Goal: Transaction & Acquisition: Purchase product/service

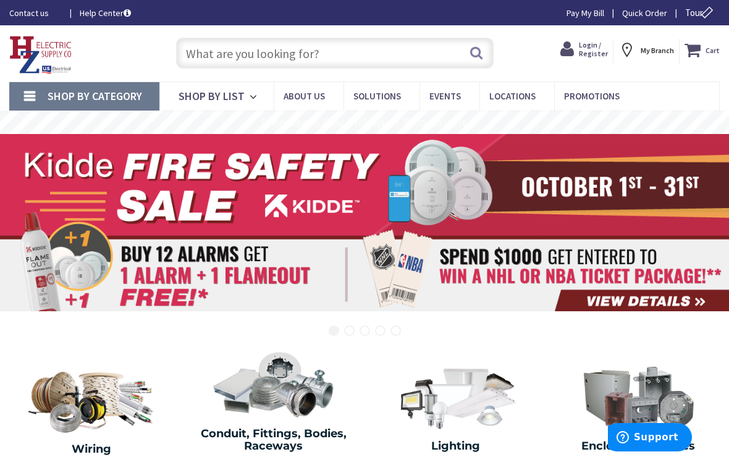
click at [650, 52] on strong "My Branch" at bounding box center [656, 50] width 33 height 9
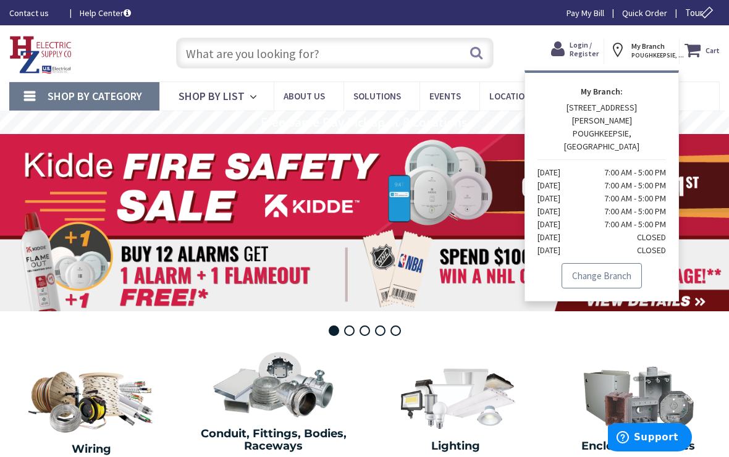
click at [618, 263] on link "Change Branch" at bounding box center [601, 276] width 80 height 26
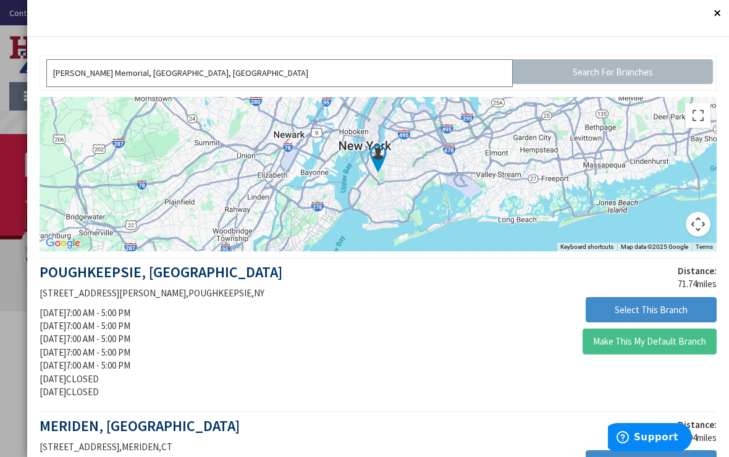
scroll to position [106, 0]
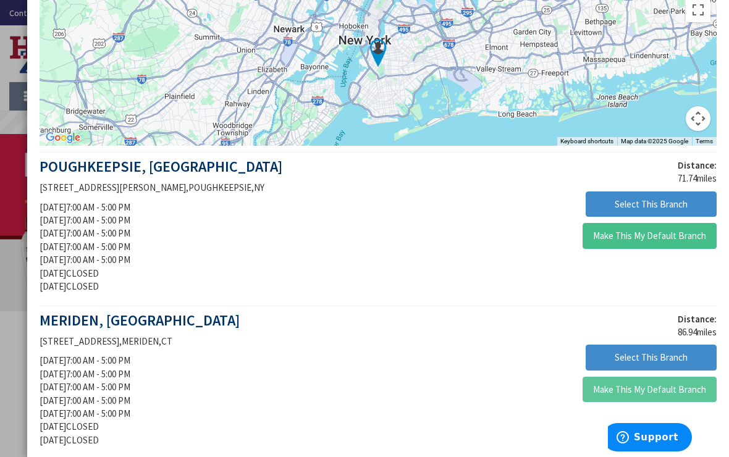
click at [679, 387] on button "Make This My Default Branch" at bounding box center [649, 390] width 134 height 26
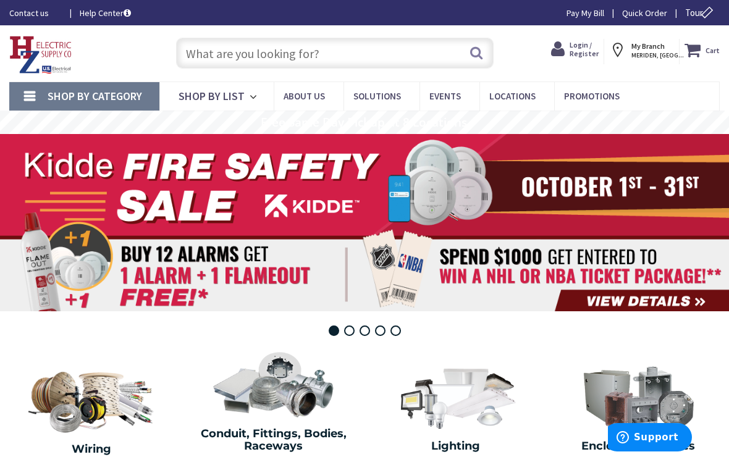
click at [258, 52] on input "text" at bounding box center [335, 53] width 318 height 31
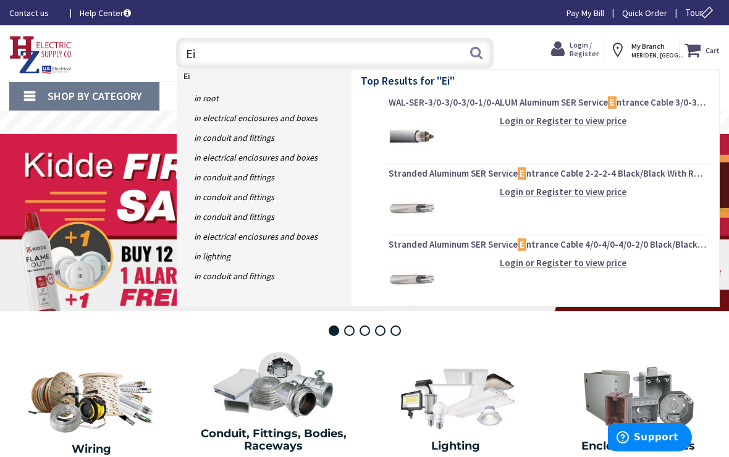
type input "E"
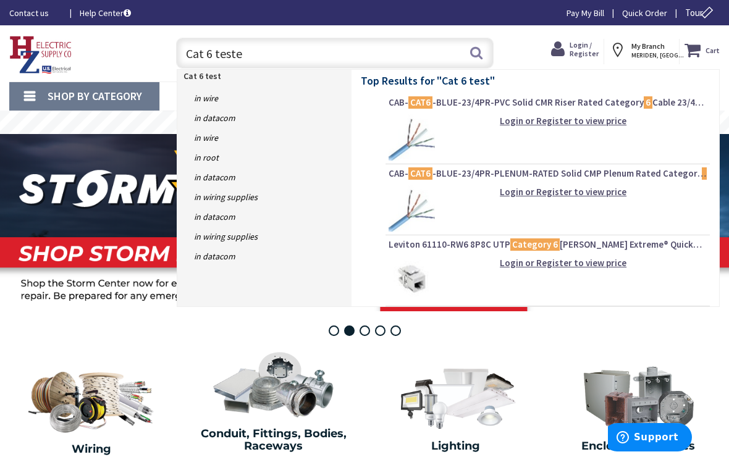
type input "Cat 6 tester"
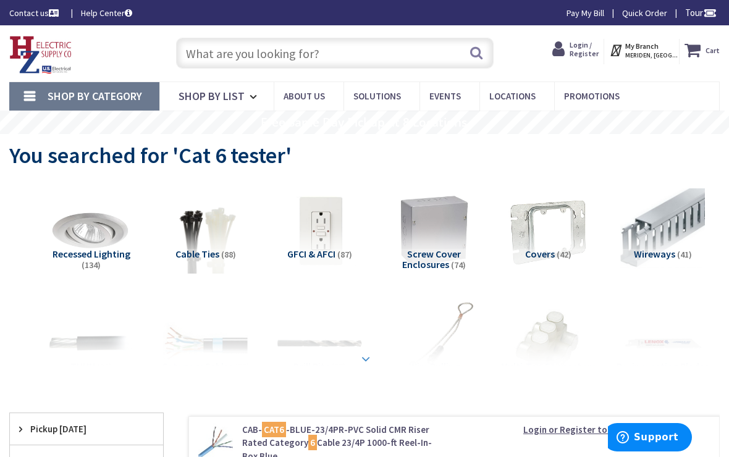
click at [366, 358] on div at bounding box center [365, 332] width 692 height 68
click at [366, 354] on strong at bounding box center [365, 359] width 15 height 14
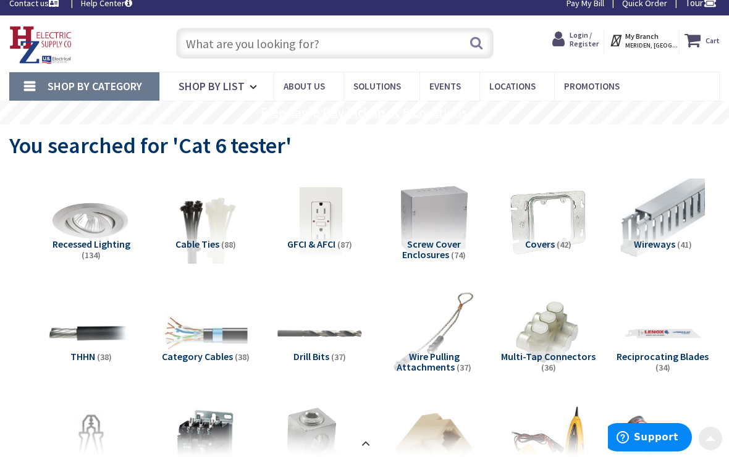
scroll to position [10, 0]
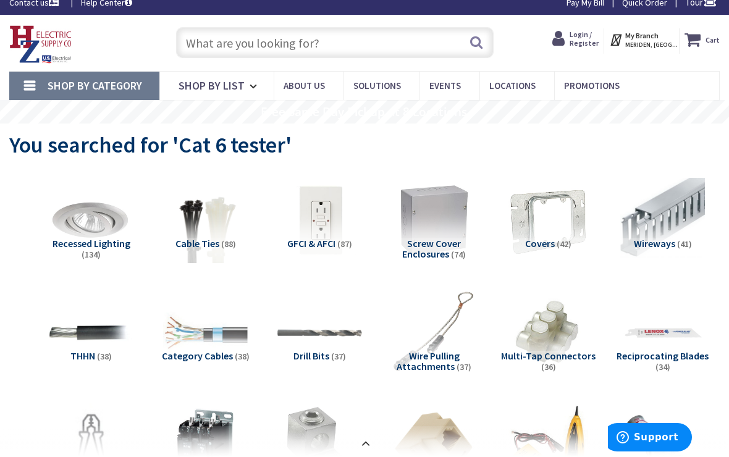
drag, startPoint x: 238, startPoint y: 39, endPoint x: 231, endPoint y: 43, distance: 7.7
click at [237, 41] on input "text" at bounding box center [335, 42] width 318 height 31
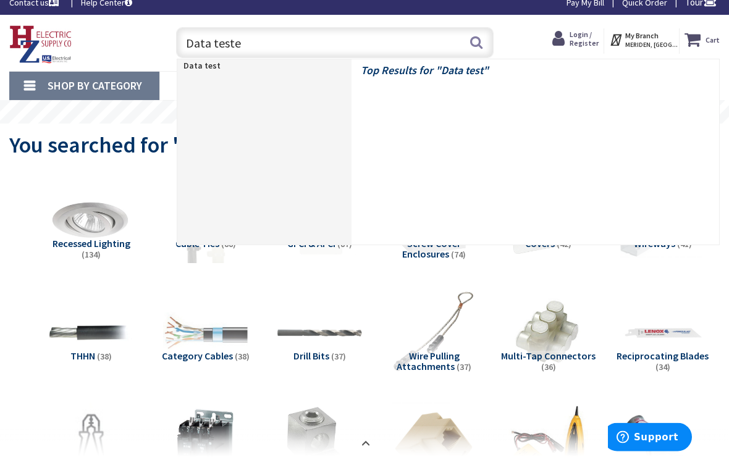
type input "Data tester"
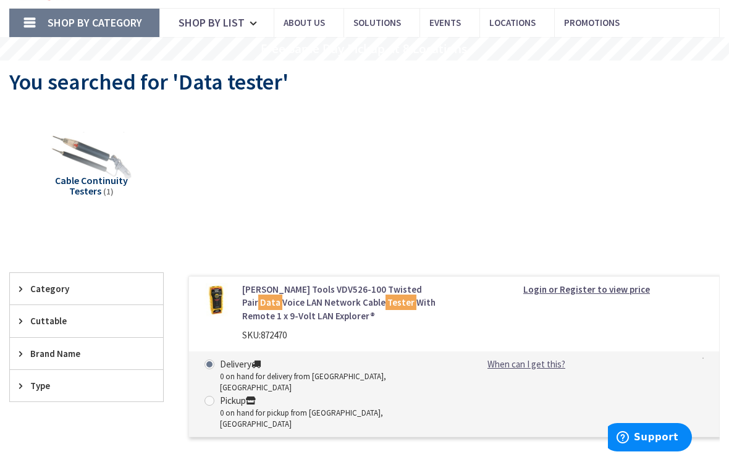
scroll to position [72, 0]
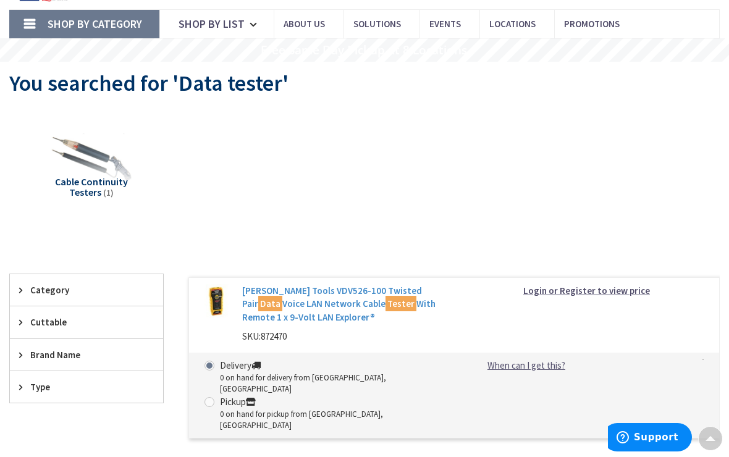
click at [291, 294] on link "Klein Tools VDV526-100 Twisted Pair Data Voice LAN Network Cable Tester With Re…" at bounding box center [343, 304] width 203 height 40
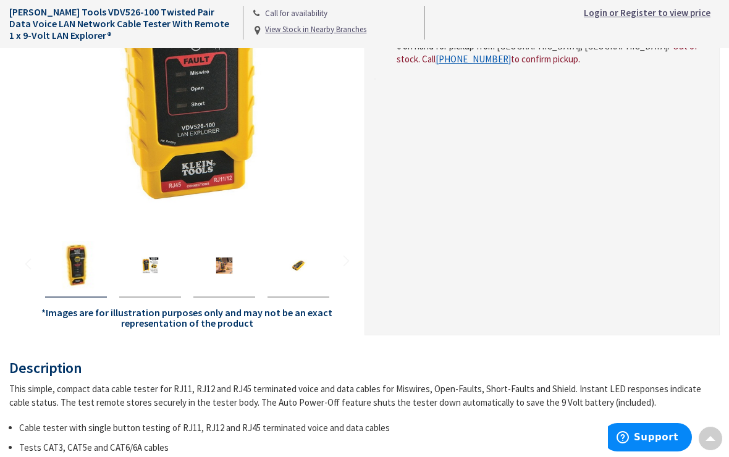
scroll to position [262, 0]
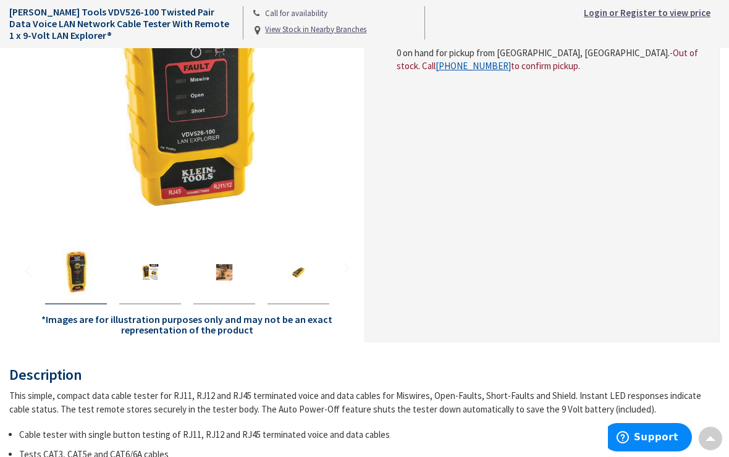
click at [216, 275] on img "Klein Tools VDV526-100 Twisted Pair Data Voice LAN Network Cable Tester With Re…" at bounding box center [223, 272] width 49 height 49
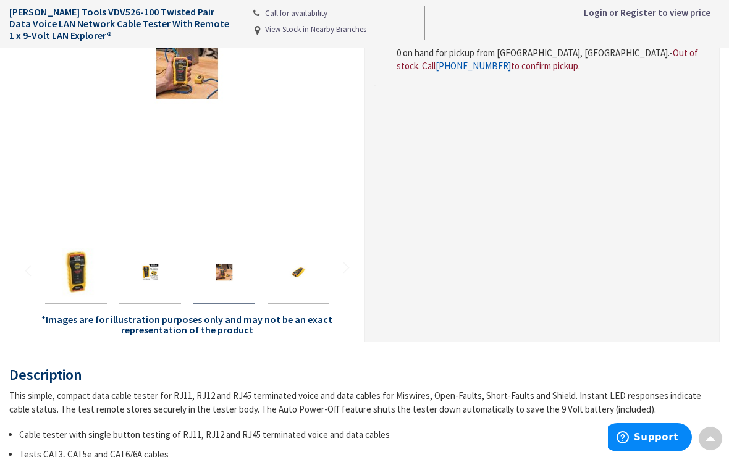
click at [296, 270] on img "Klein Tools VDV526-100 Twisted Pair Data Voice LAN Network Cable Tester With Re…" at bounding box center [298, 272] width 49 height 49
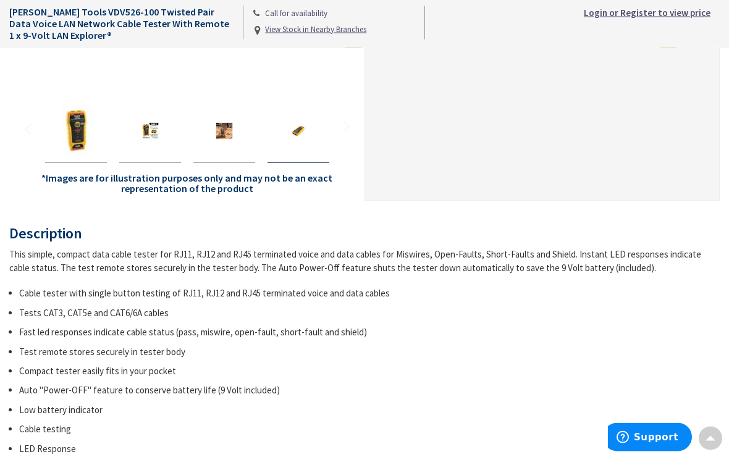
scroll to position [404, 0]
click at [220, 124] on img "Klein Tools VDV526-100 Twisted Pair Data Voice LAN Network Cable Tester With Re…" at bounding box center [223, 130] width 49 height 49
click at [154, 133] on img "Klein Tools VDV526-100 Twisted Pair Data Voice LAN Network Cable Tester With Re…" at bounding box center [149, 130] width 49 height 49
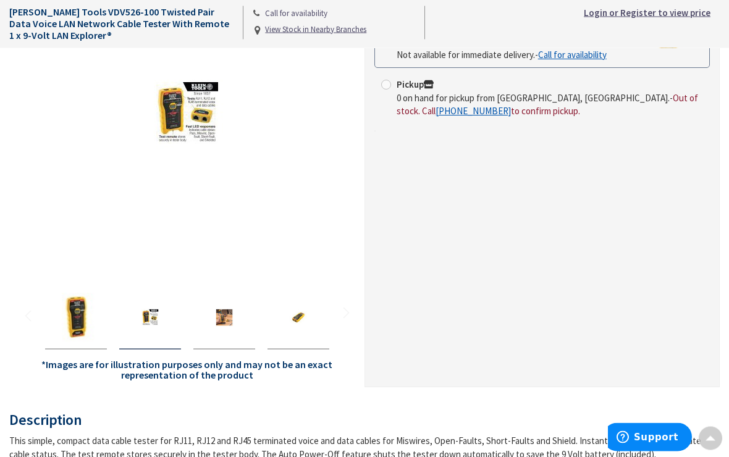
scroll to position [150, 0]
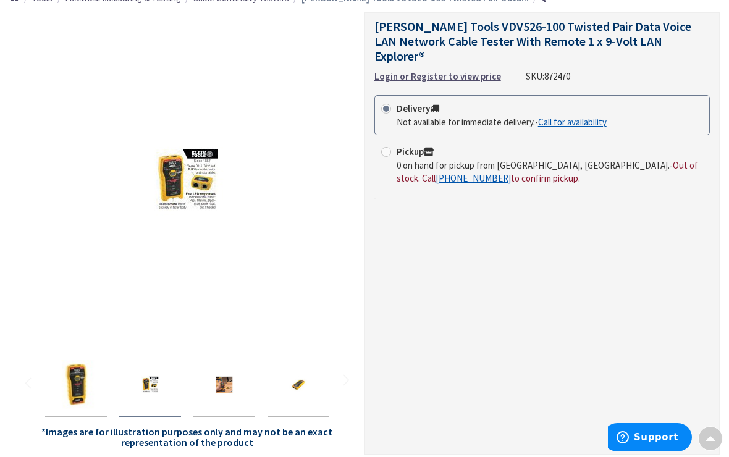
click at [218, 285] on div at bounding box center [187, 180] width 337 height 337
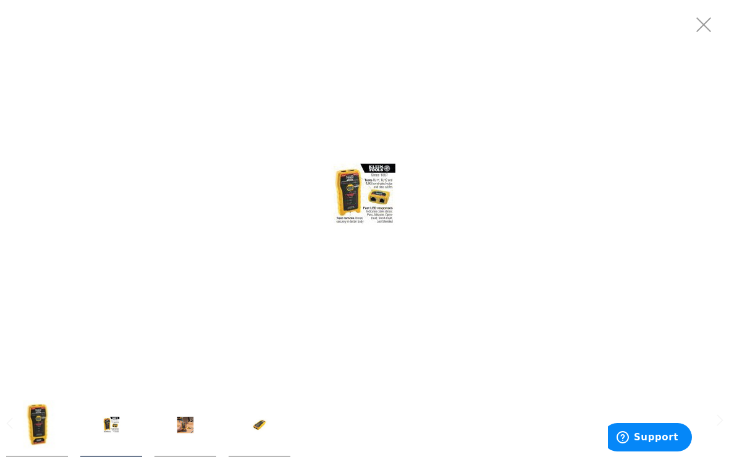
scroll to position [0, 0]
click at [370, 196] on img at bounding box center [364, 194] width 185 height 185
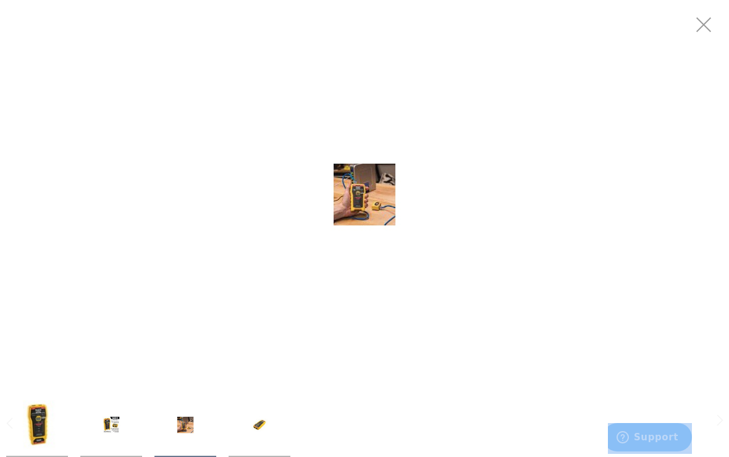
scroll to position [21, 0]
